Goal: Find specific page/section: Find specific page/section

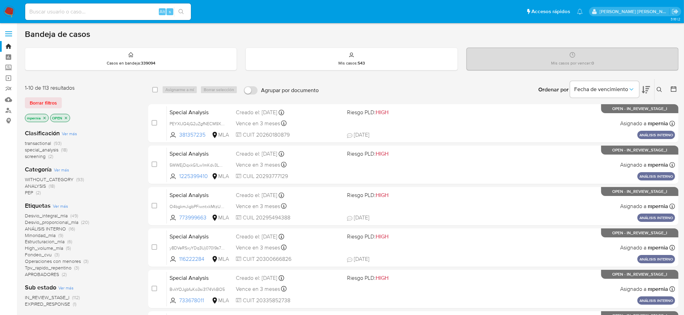
click at [45, 118] on icon "close-filter" at bounding box center [45, 118] width 2 height 2
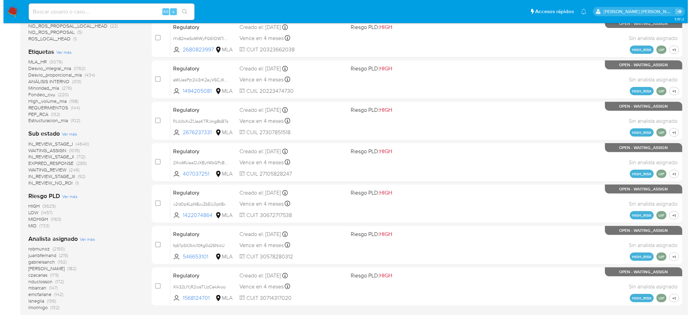
scroll to position [259, 0]
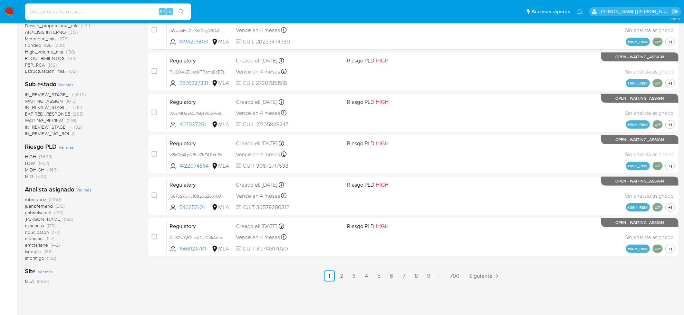
click at [82, 190] on span "Ver más" at bounding box center [83, 190] width 15 height 6
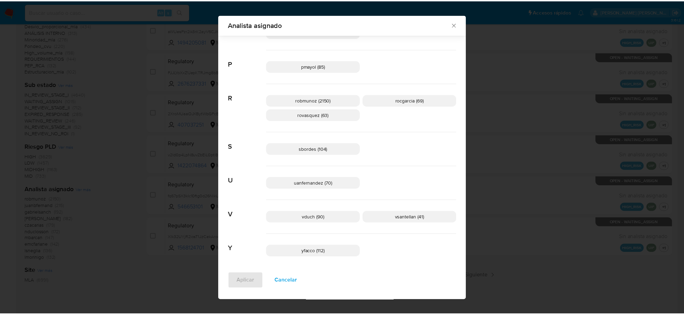
scroll to position [490, 0]
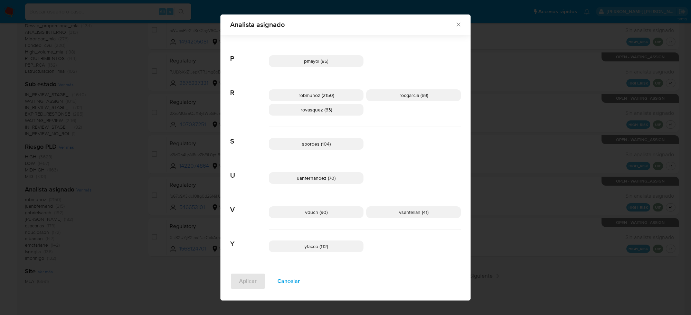
click at [456, 23] on icon "Cerrar" at bounding box center [458, 24] width 7 height 7
